Goal: Information Seeking & Learning: Learn about a topic

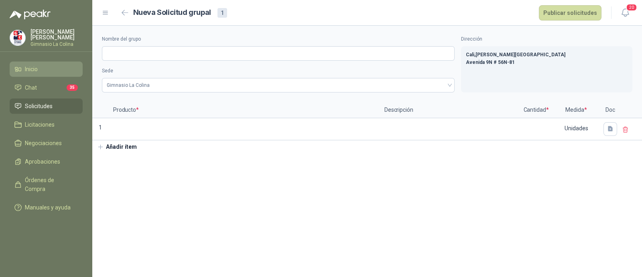
click at [33, 71] on span "Inicio" at bounding box center [31, 69] width 13 height 9
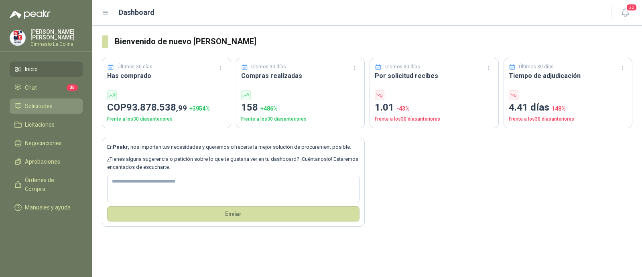
click at [36, 104] on span "Solicitudes" at bounding box center [39, 106] width 28 height 9
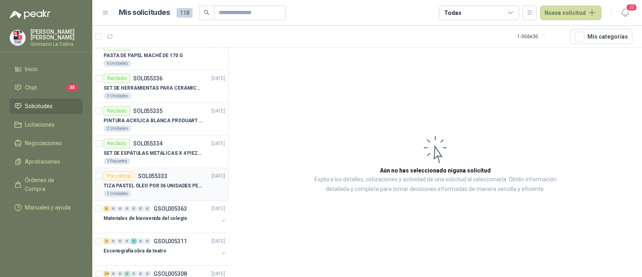
scroll to position [351, 0]
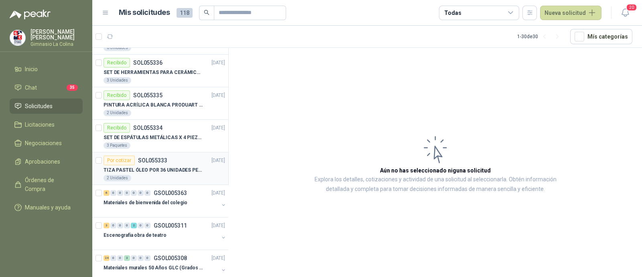
click at [143, 169] on p "TIZA PASTEL ÓLEO POR 36 UNIDADES PENTEL" at bounding box center [154, 170] width 100 height 8
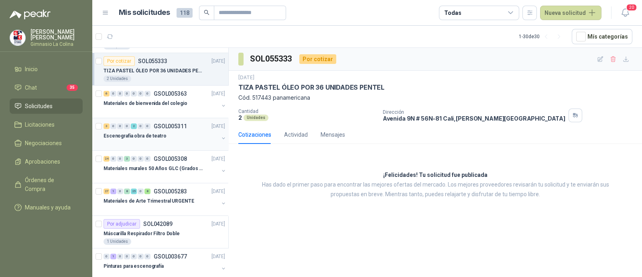
scroll to position [452, 0]
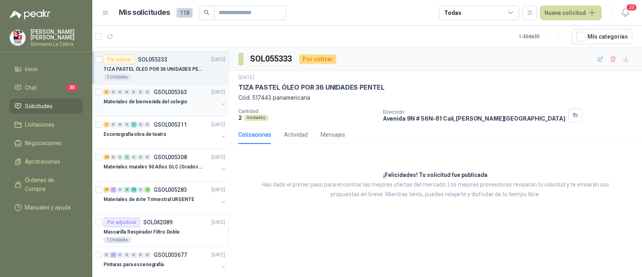
click at [149, 103] on p "Materiales de bienvenida del colegio" at bounding box center [146, 102] width 84 height 8
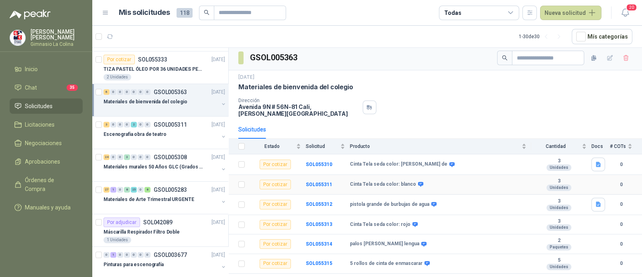
scroll to position [3, 0]
click at [167, 159] on div "24 0 0 3 0 0 0 GSOL005308 [DATE]" at bounding box center [165, 157] width 123 height 10
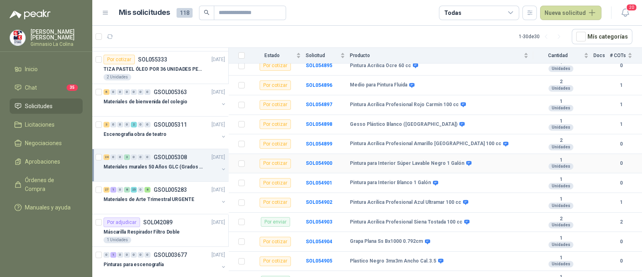
scroll to position [401, 0]
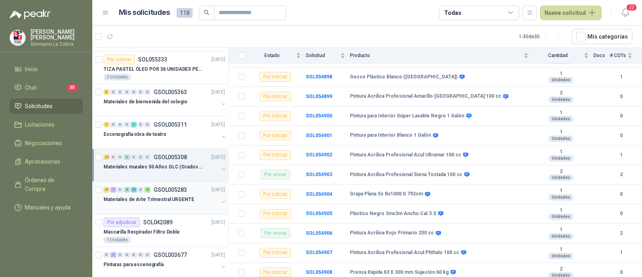
click at [156, 198] on p "Materiales de Arte Trimestral URGENTE" at bounding box center [149, 200] width 91 height 8
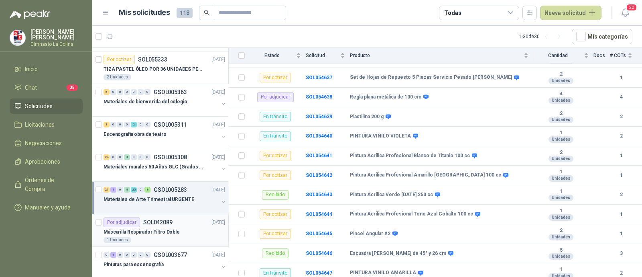
scroll to position [853, 0]
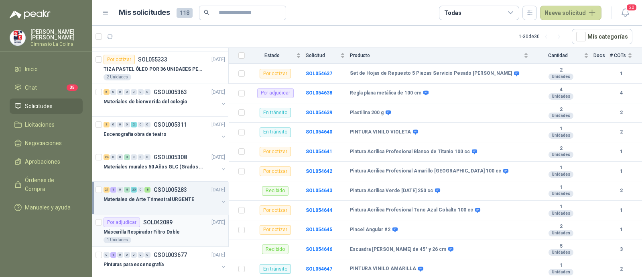
click at [155, 228] on p "Máscarilla Respirador Filtro Doble" at bounding box center [142, 232] width 76 height 8
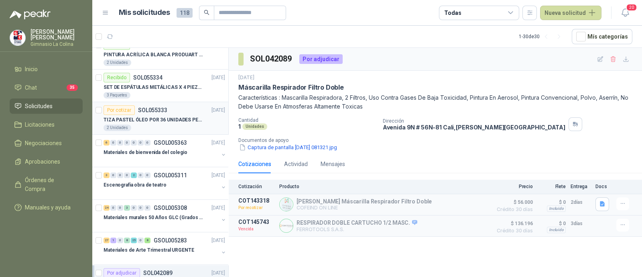
scroll to position [452, 0]
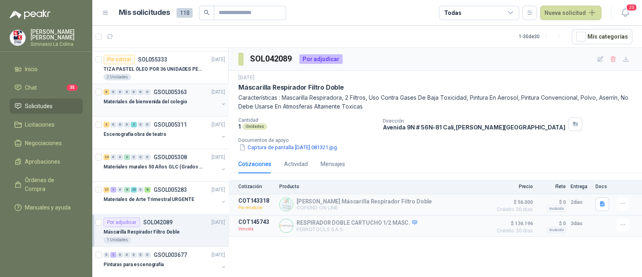
click at [159, 104] on div "Materiales de bienvenida del colegio" at bounding box center [161, 102] width 115 height 10
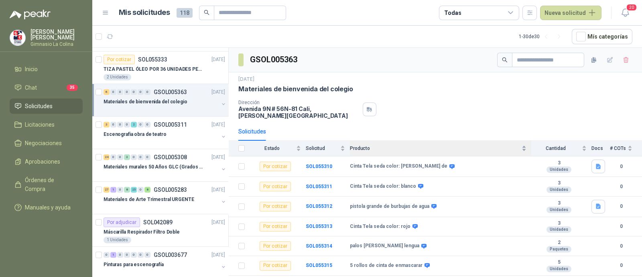
scroll to position [3, 0]
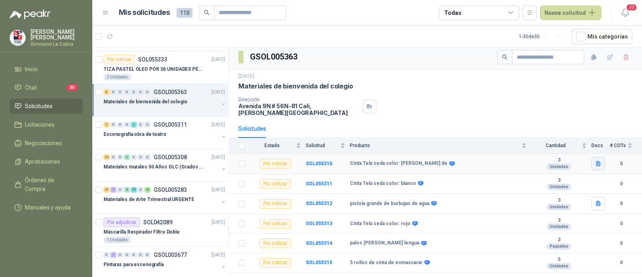
click at [596, 161] on icon "button" at bounding box center [598, 163] width 5 height 5
click at [555, 142] on button "Captura de pantalla [DATE] 084807.jpg" at bounding box center [544, 139] width 100 height 8
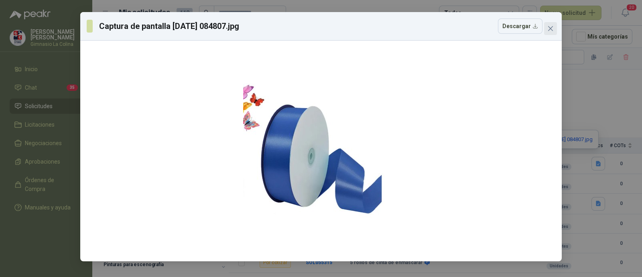
click at [553, 29] on icon "close" at bounding box center [551, 28] width 6 height 6
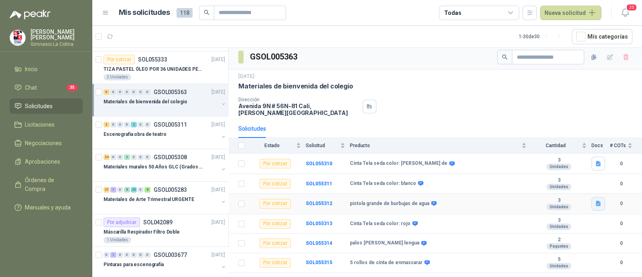
click at [596, 201] on icon "button" at bounding box center [598, 203] width 5 height 5
click at [497, 181] on button "Captura de pantalla [DATE] 084612.jpg" at bounding box center [544, 179] width 100 height 8
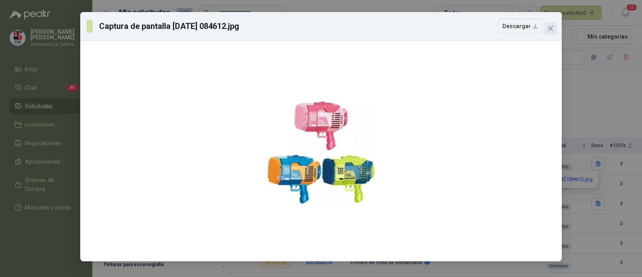
click at [550, 25] on icon "close" at bounding box center [551, 28] width 6 height 6
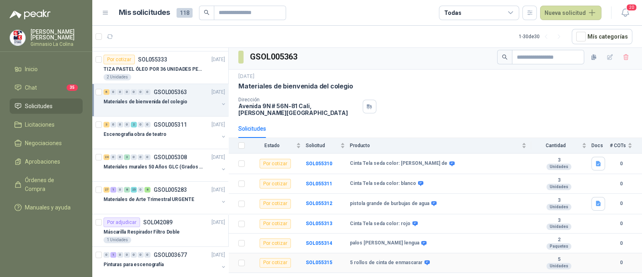
click at [405, 259] on b "5 rollos de cinta de enmascarar" at bounding box center [386, 262] width 73 height 6
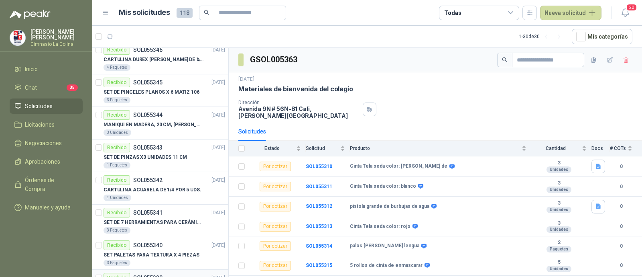
scroll to position [0, 0]
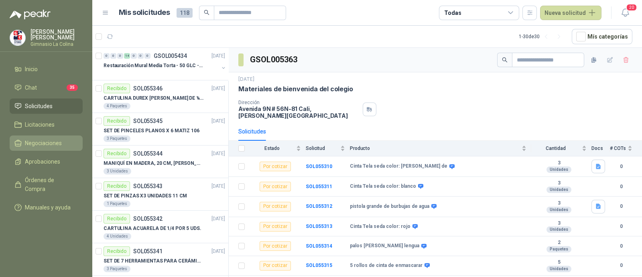
click at [40, 144] on span "Negociaciones" at bounding box center [43, 143] width 37 height 9
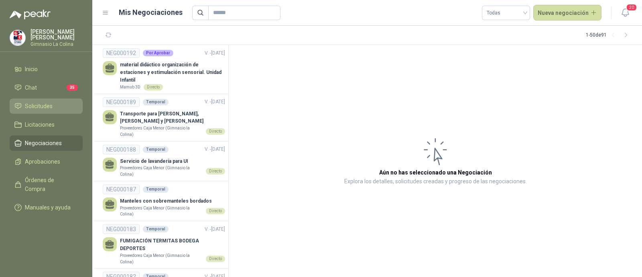
click at [41, 107] on span "Solicitudes" at bounding box center [39, 106] width 28 height 9
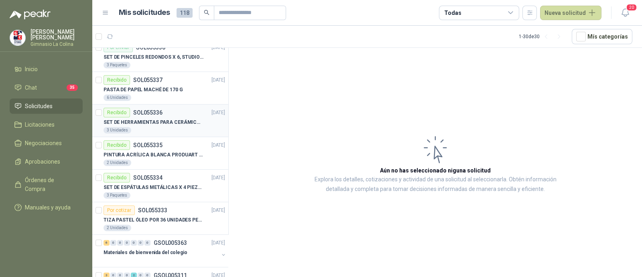
scroll to position [351, 0]
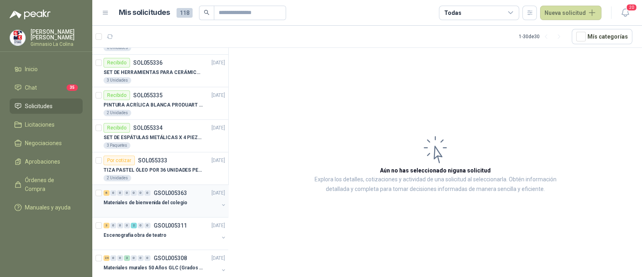
click at [153, 201] on p "Materiales de bienvenida del colegio" at bounding box center [146, 203] width 84 height 8
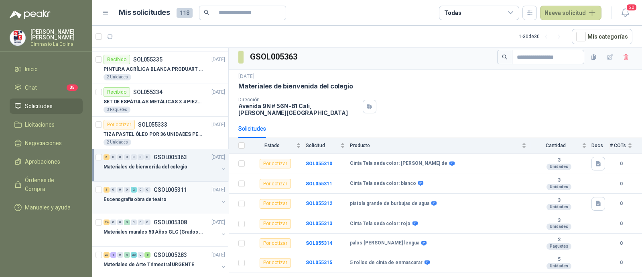
scroll to position [401, 0]
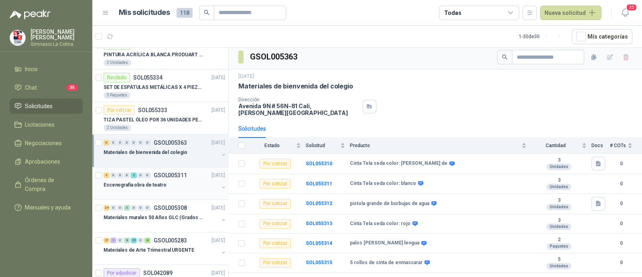
click at [167, 190] on div at bounding box center [161, 193] width 115 height 6
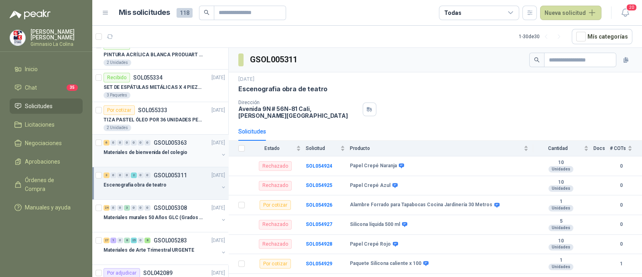
click at [154, 153] on p "Materiales de bienvenida del colegio" at bounding box center [146, 153] width 84 height 8
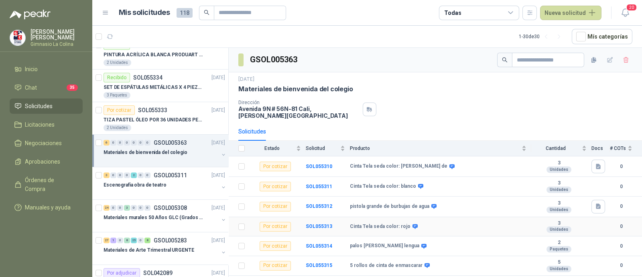
scroll to position [3, 0]
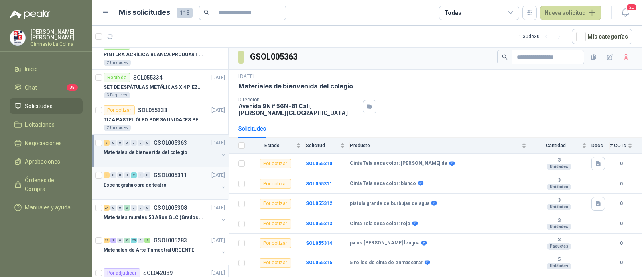
click at [157, 190] on div at bounding box center [161, 193] width 115 height 6
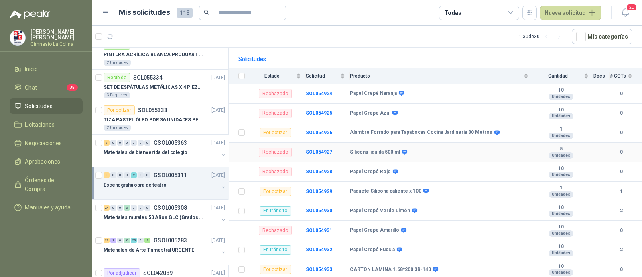
scroll to position [80, 0]
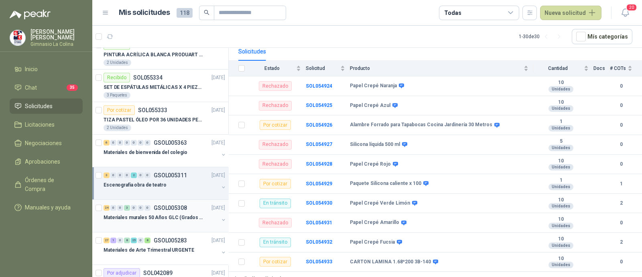
click at [159, 218] on p "Materiales murales 50 Años GLC (Grados 10 y 11)" at bounding box center [154, 218] width 100 height 8
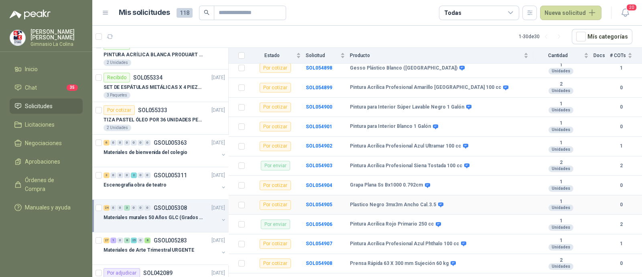
scroll to position [412, 0]
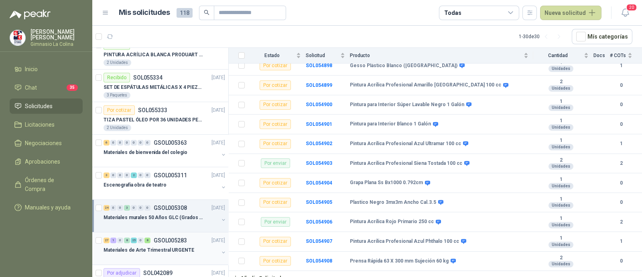
click at [174, 242] on link "27 1 0 8 25 0 8 GSOL005283 [DATE] Materiales de Arte Trimestral URGENTE" at bounding box center [165, 248] width 123 height 26
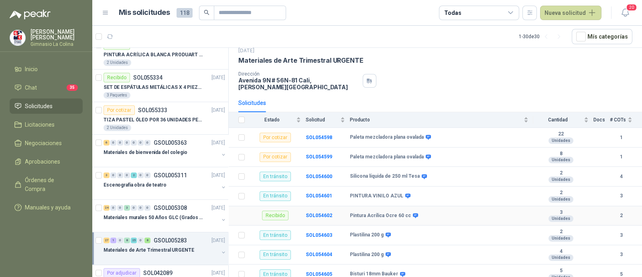
scroll to position [50, 0]
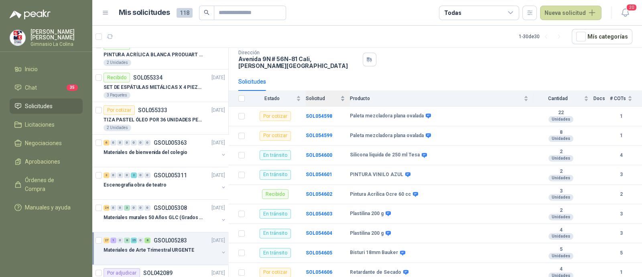
click at [319, 95] on div "Solicitud" at bounding box center [325, 98] width 39 height 8
click at [271, 96] on span "Estado" at bounding box center [272, 99] width 45 height 6
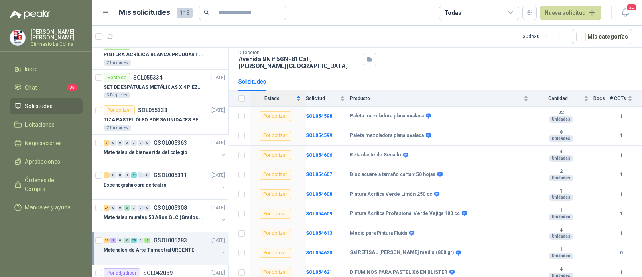
click at [300, 94] on div "Estado" at bounding box center [275, 98] width 51 height 8
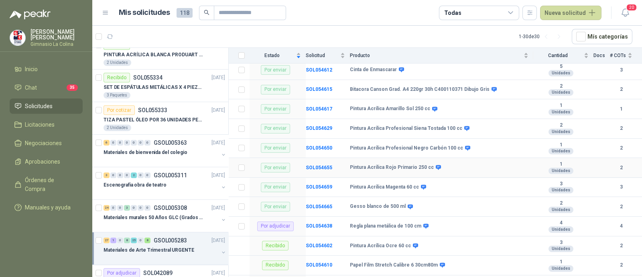
scroll to position [100, 0]
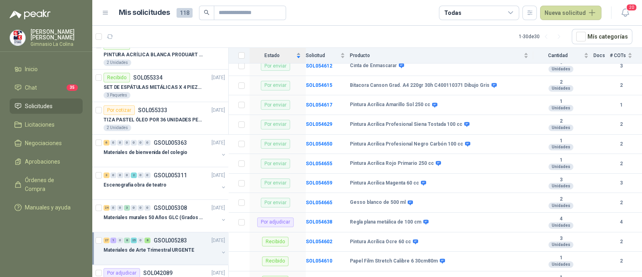
click at [297, 54] on div "Estado" at bounding box center [275, 55] width 51 height 8
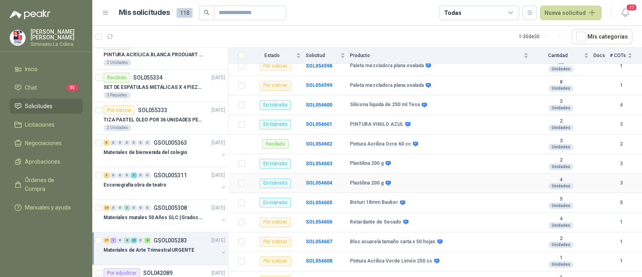
scroll to position [0, 0]
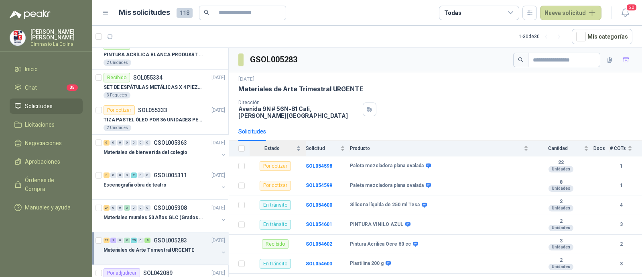
click at [299, 146] on div "Estado" at bounding box center [275, 148] width 51 height 8
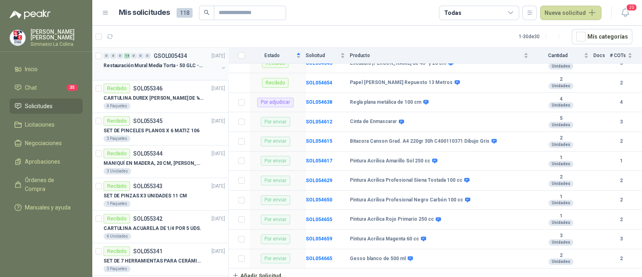
click at [145, 65] on p "Restauración Mural Media Torta - 50 GLC - URGENTE" at bounding box center [154, 66] width 100 height 8
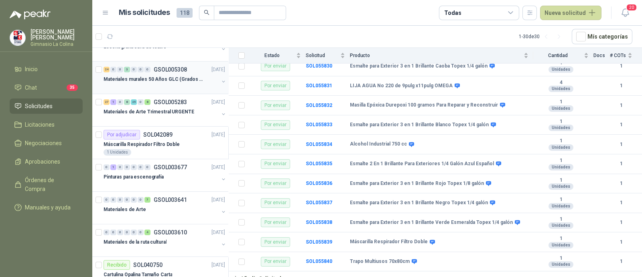
scroll to position [552, 0]
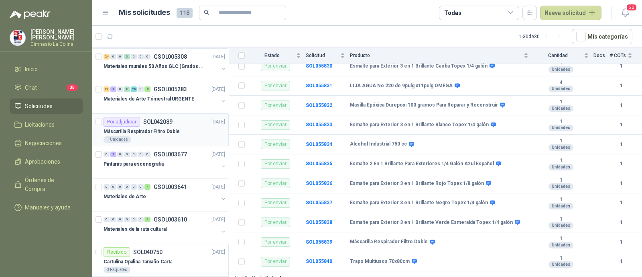
click at [163, 128] on p "Máscarilla Respirador Filtro Doble" at bounding box center [142, 132] width 76 height 8
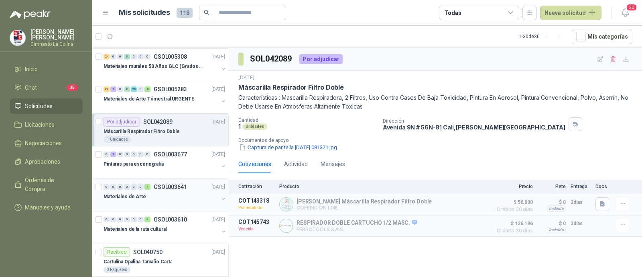
click at [167, 202] on div at bounding box center [161, 204] width 115 height 6
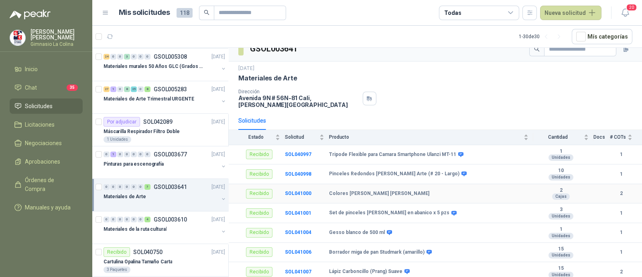
scroll to position [20, 0]
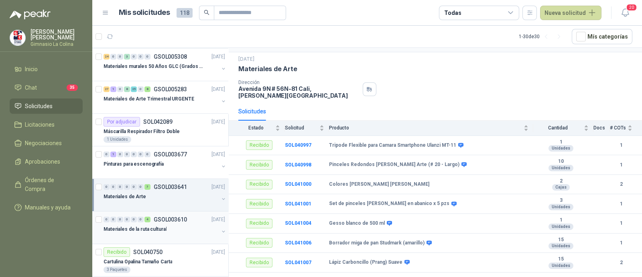
click at [165, 230] on div "Materiales de la ruta cultural" at bounding box center [161, 229] width 115 height 10
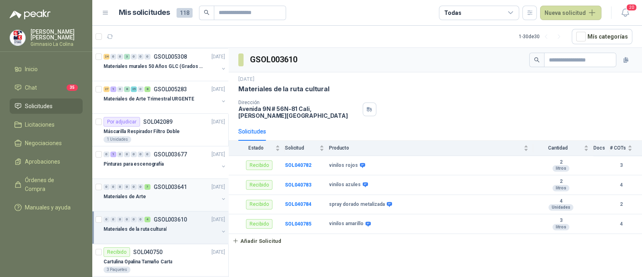
click at [126, 189] on div "0 0 0 0 0 0 7 GSOL003641 [DATE]" at bounding box center [165, 187] width 123 height 10
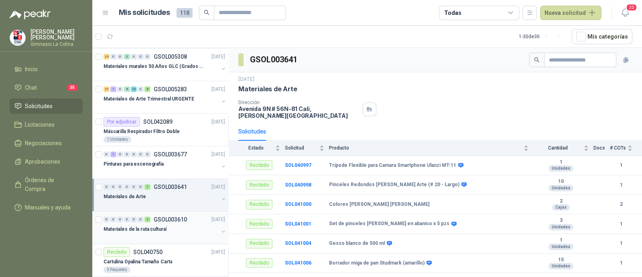
click at [146, 225] on p "Materiales de la ruta cultural" at bounding box center [135, 229] width 63 height 8
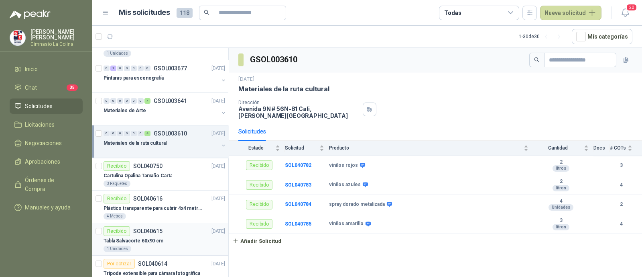
scroll to position [652, 0]
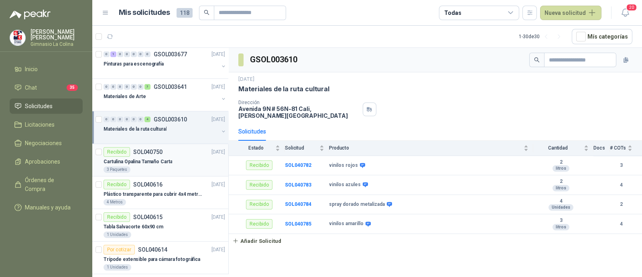
click at [164, 163] on div "Cartulina Opalina Tamaño Carta" at bounding box center [165, 162] width 122 height 10
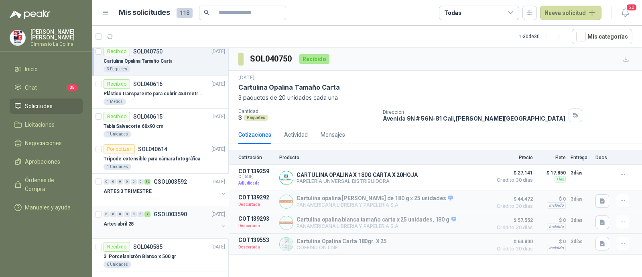
scroll to position [752, 0]
click at [136, 190] on p "ARTES 3 TRIMESTRE" at bounding box center [128, 192] width 48 height 8
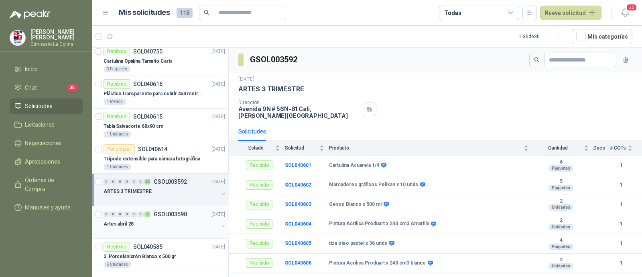
click at [165, 224] on div "Artes abril 28" at bounding box center [161, 224] width 115 height 10
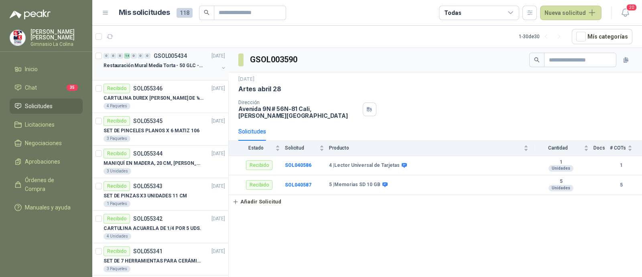
click at [148, 66] on p "Restauración Mural Media Torta - 50 GLC - URGENTE" at bounding box center [154, 66] width 100 height 8
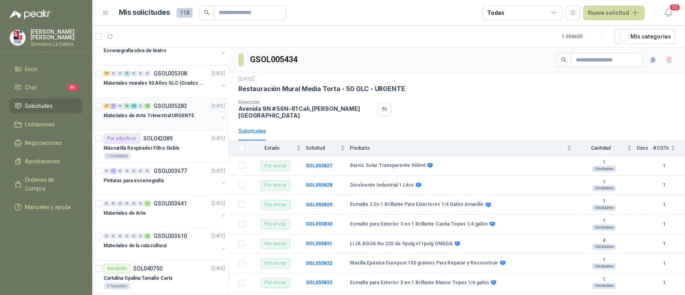
scroll to position [482, 0]
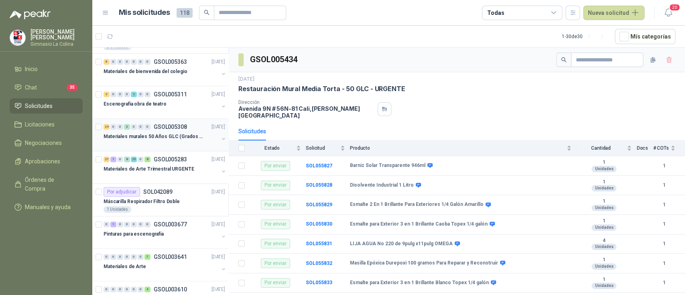
click at [177, 138] on p "Materiales murales 50 Años GLC (Grados 10 y 11)" at bounding box center [154, 137] width 100 height 8
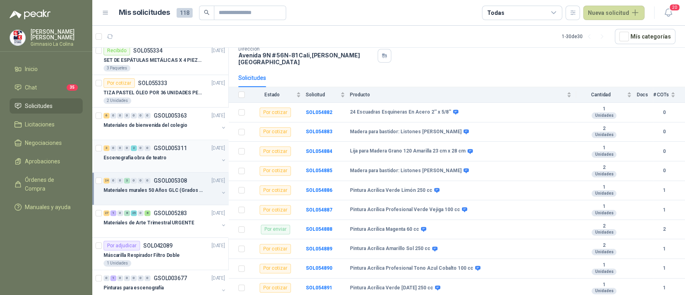
scroll to position [375, 0]
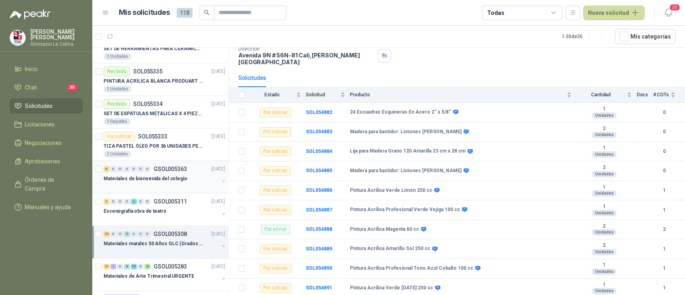
click at [169, 168] on p "GSOL005363" at bounding box center [170, 169] width 33 height 6
